Goal: Communication & Community: Answer question/provide support

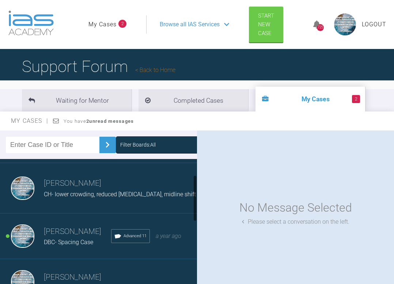
scroll to position [50, 0]
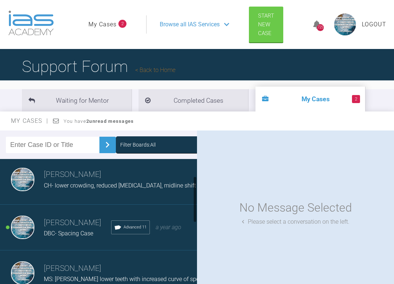
click at [72, 234] on span "DBC- Spacing Case" at bounding box center [68, 233] width 49 height 7
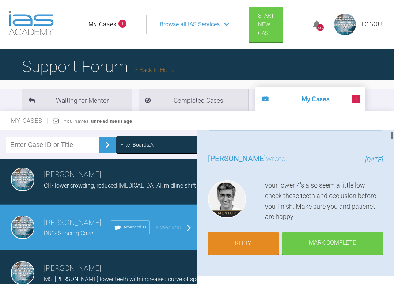
scroll to position [35, 0]
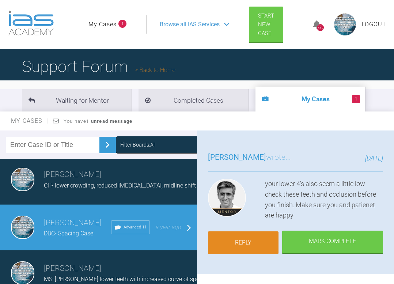
click at [236, 243] on link "Reply" at bounding box center [243, 242] width 71 height 23
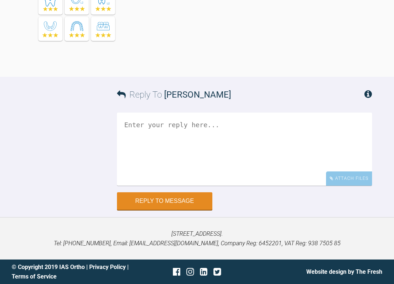
scroll to position [15436, 0]
click at [192, 128] on textarea at bounding box center [244, 149] width 255 height 73
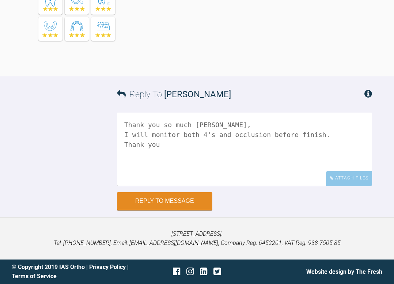
scroll to position [15399, 0]
type textarea "Thank you so much [PERSON_NAME], I will monitor both 4's and occlusion before f…"
click at [194, 211] on button "Reply to Message" at bounding box center [164, 202] width 95 height 18
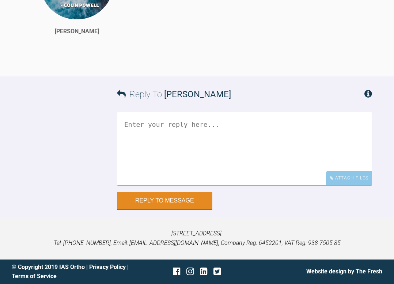
scroll to position [14910, 0]
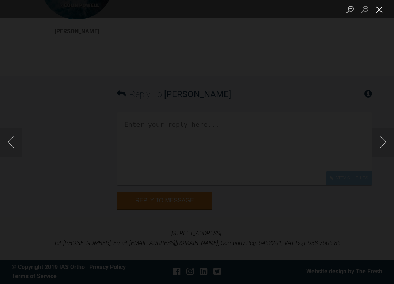
click at [379, 10] on button "Close lightbox" at bounding box center [379, 9] width 15 height 13
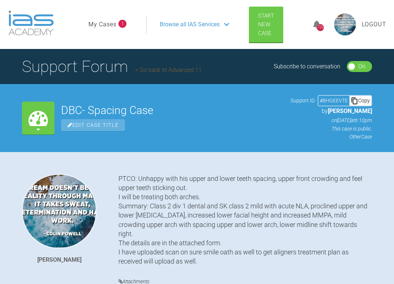
scroll to position [0, 0]
click at [98, 27] on link "My Cases" at bounding box center [102, 25] width 28 height 10
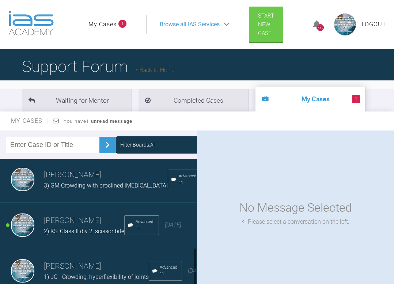
scroll to position [258, 0]
click at [67, 232] on div "[PERSON_NAME] 2) KS, Class II div 2, scissor bite Advanced 11 [DATE]" at bounding box center [98, 225] width 197 height 46
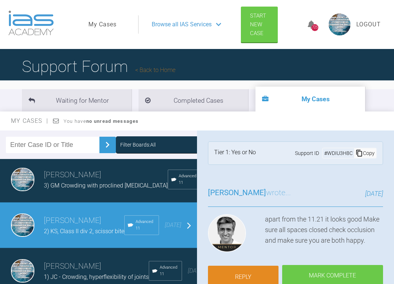
click at [242, 276] on link "Reply" at bounding box center [243, 277] width 71 height 23
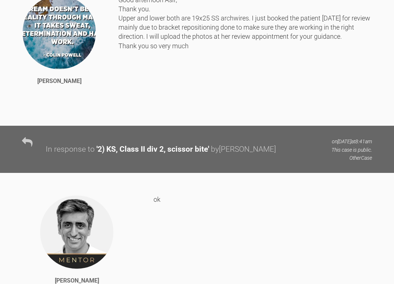
scroll to position [27812, 0]
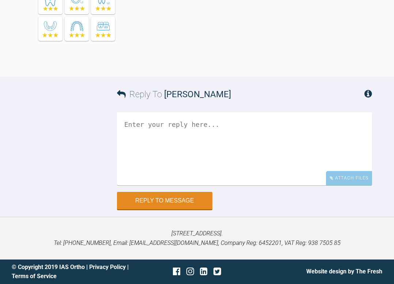
click at [232, 129] on textarea at bounding box center [244, 148] width 255 height 73
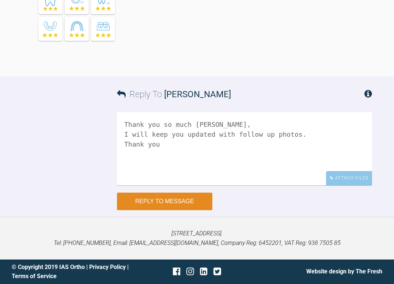
type textarea "Thank you so much [PERSON_NAME], I will keep you updated with follow up photos.…"
click at [185, 199] on button "Reply to Message" at bounding box center [164, 202] width 95 height 18
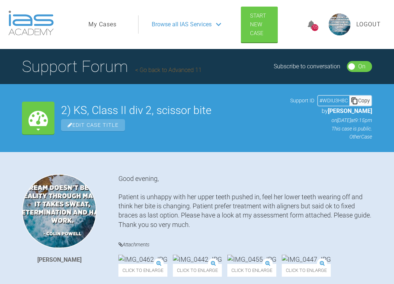
scroll to position [0, 0]
click at [337, 24] on img at bounding box center [340, 25] width 22 height 22
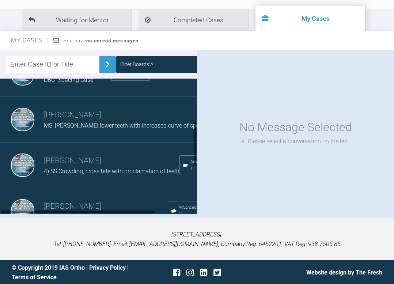
scroll to position [124, 0]
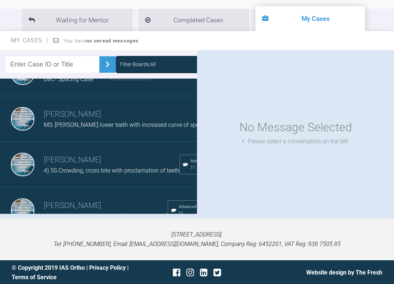
click at [79, 84] on div "DBC- Spacing Case" at bounding box center [77, 80] width 67 height 10
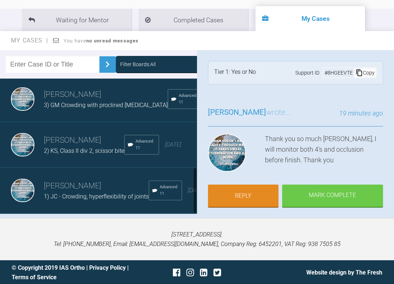
scroll to position [258, 0]
click at [63, 147] on span "2) KS, Class II div 2, scissor bite" at bounding box center [84, 150] width 80 height 7
